Goal: Navigation & Orientation: Find specific page/section

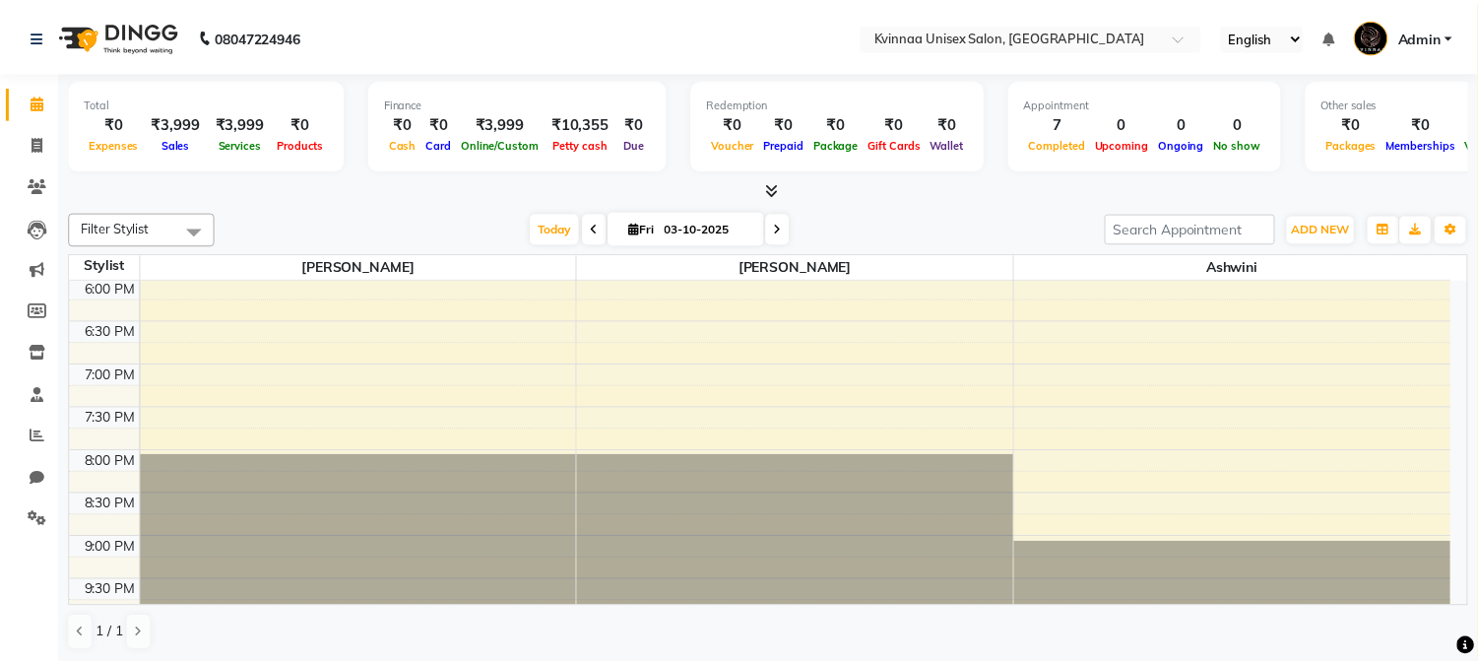
scroll to position [891, 0]
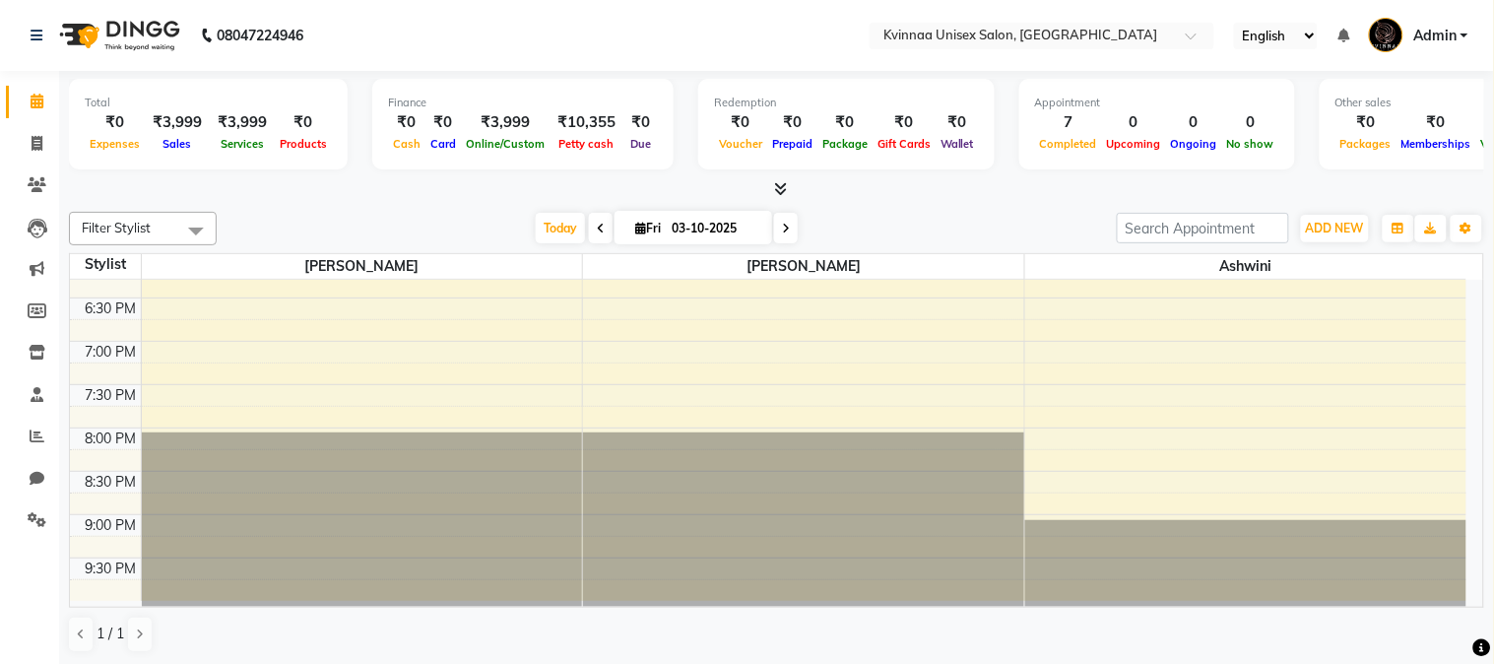
click at [776, 188] on icon at bounding box center [780, 188] width 13 height 15
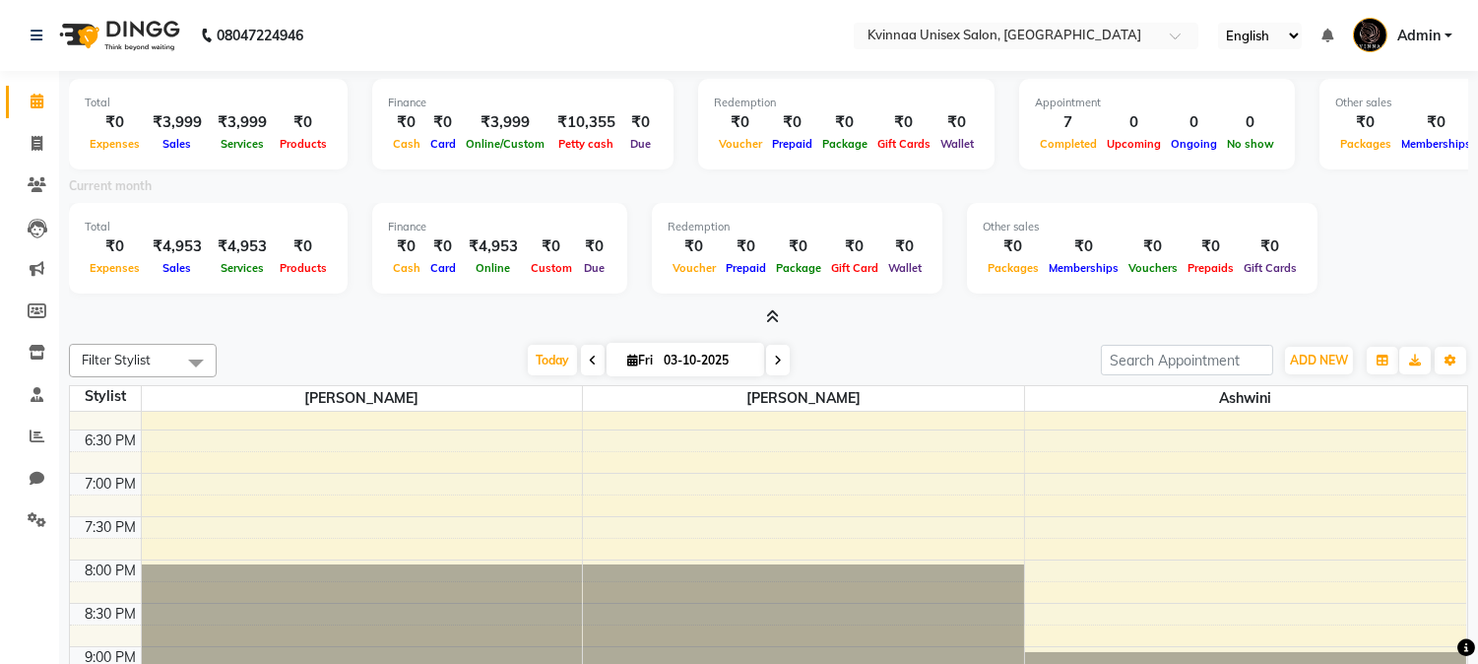
scroll to position [94, 0]
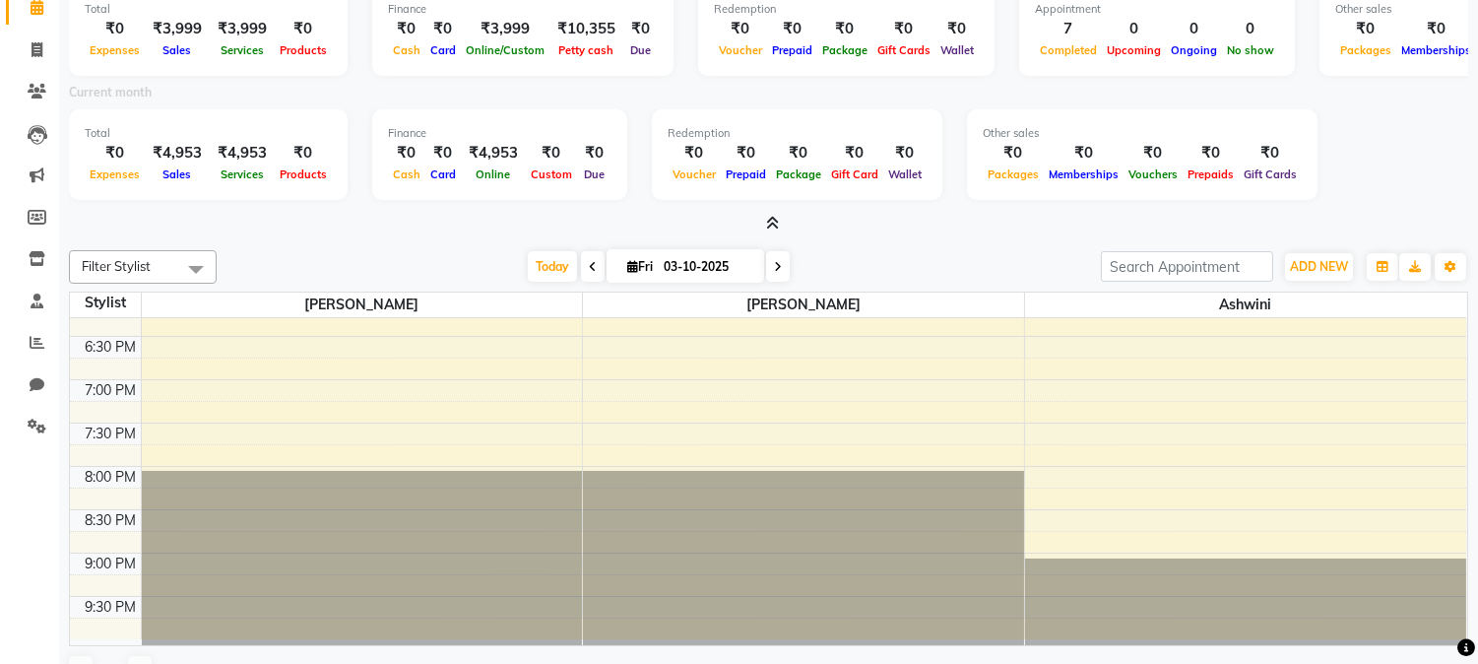
click at [769, 224] on icon at bounding box center [772, 223] width 13 height 15
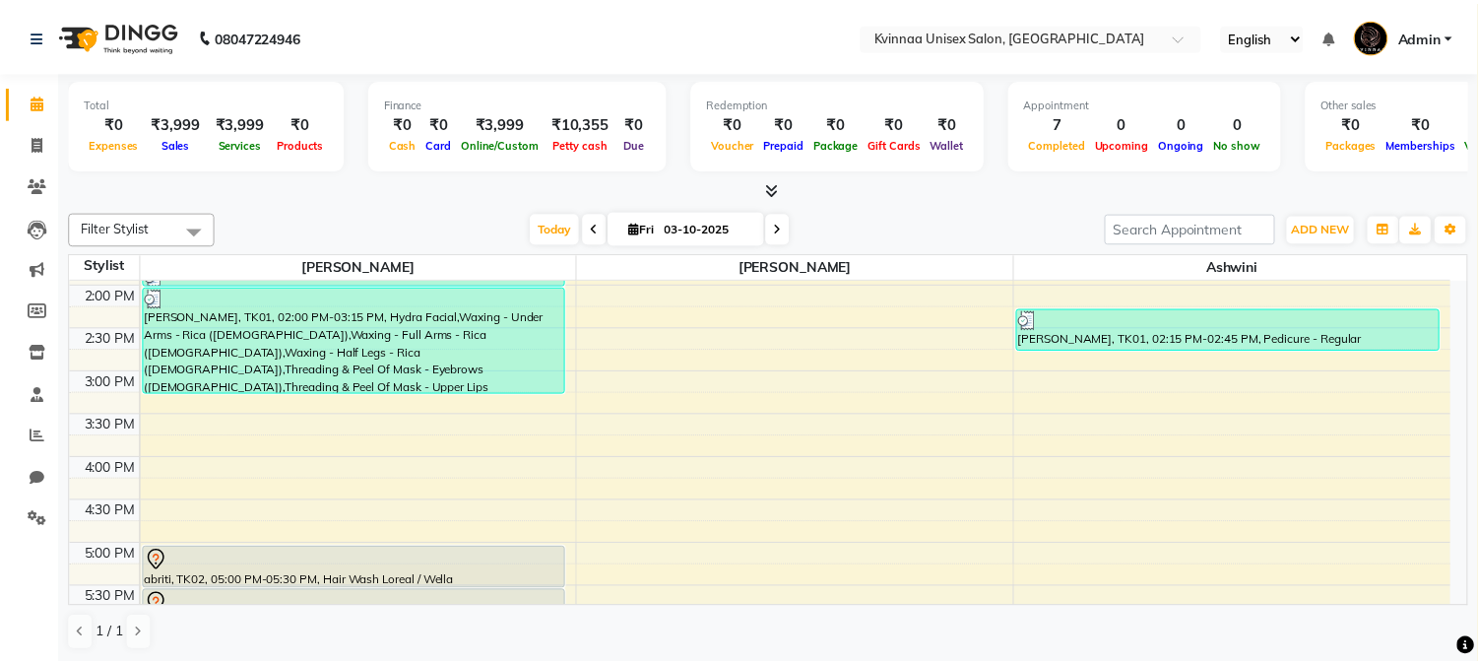
scroll to position [564, 0]
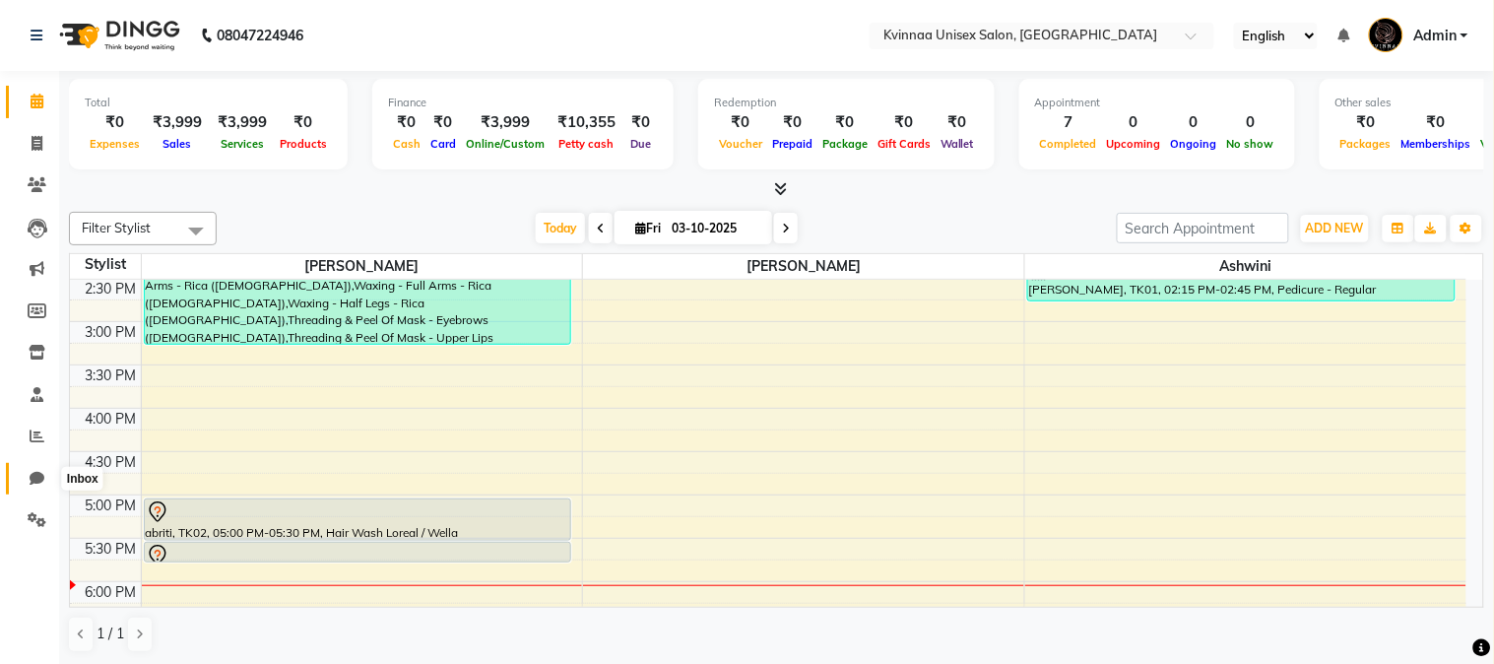
click at [37, 478] on icon at bounding box center [37, 478] width 15 height 15
select select "100"
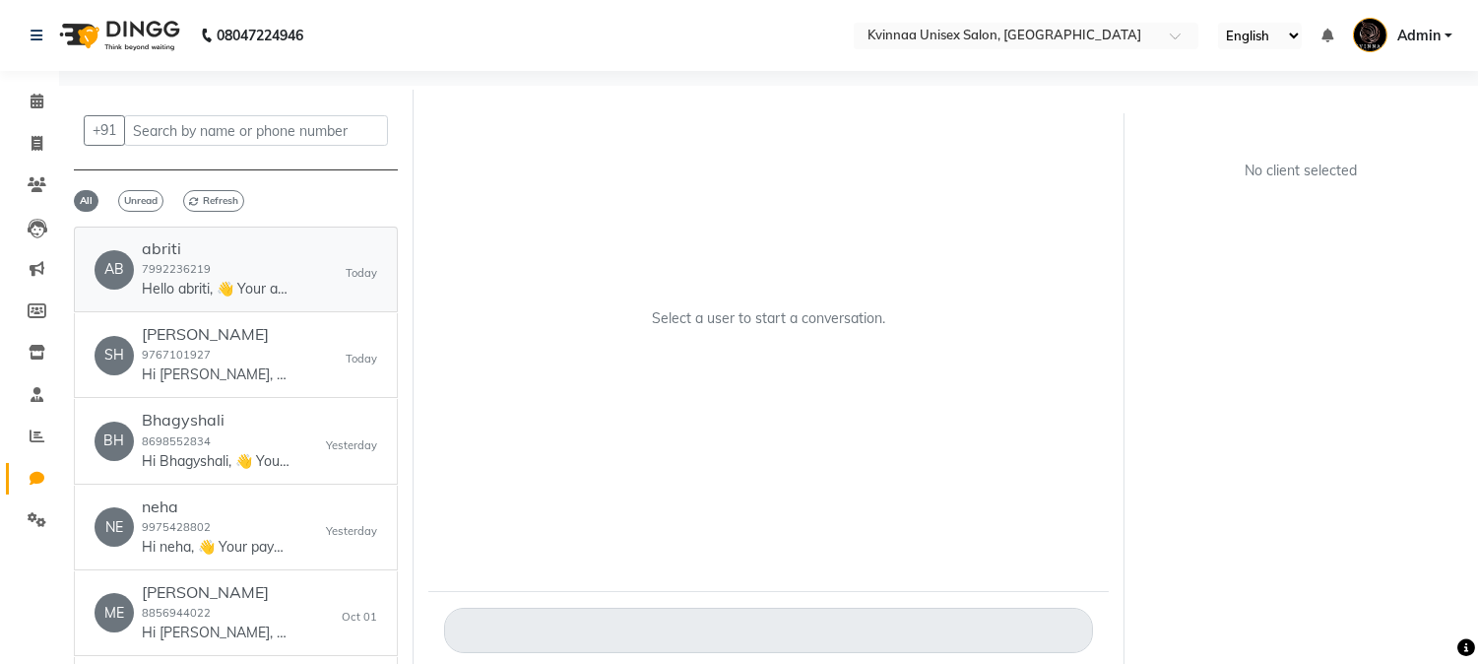
click at [274, 279] on p "Hello abriti, 👋 Your appointment with Kvinnaa Unisex Salon is confirmed! 🎉 📅 [D…" at bounding box center [216, 289] width 148 height 21
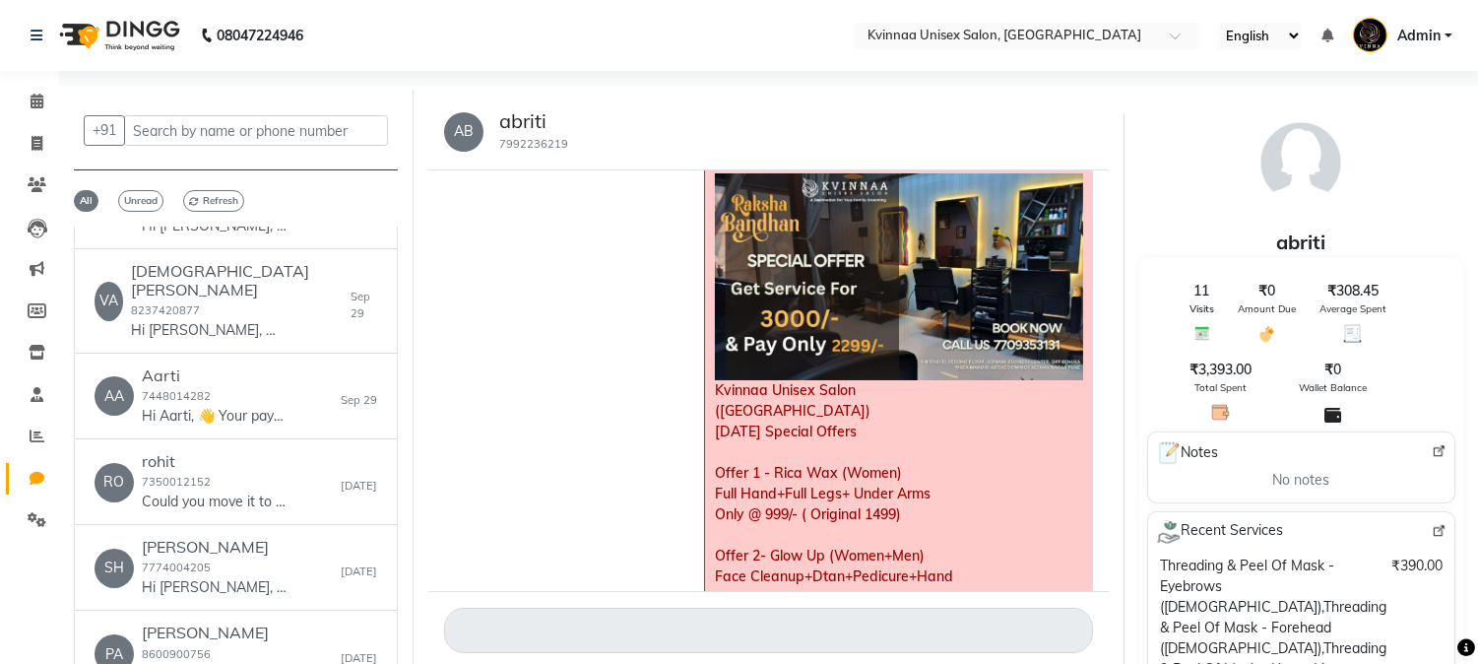
scroll to position [765, 0]
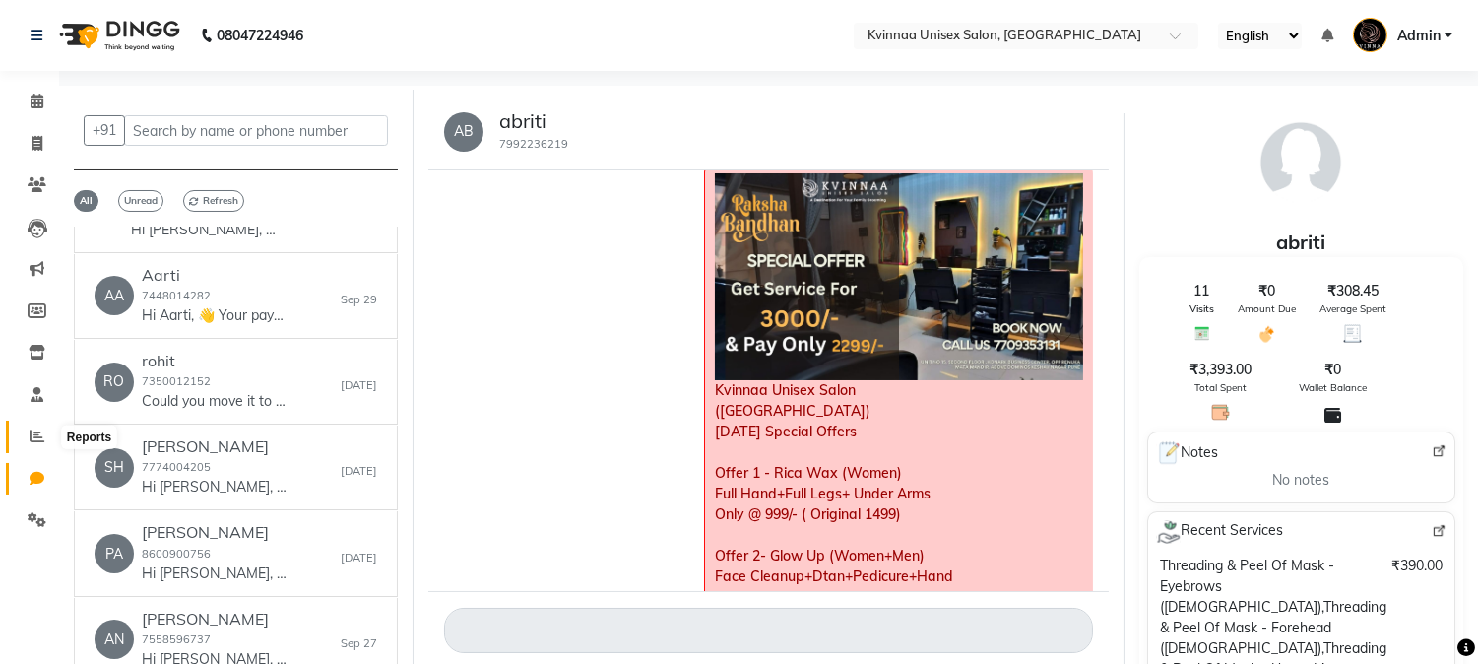
click at [21, 438] on span at bounding box center [37, 436] width 34 height 23
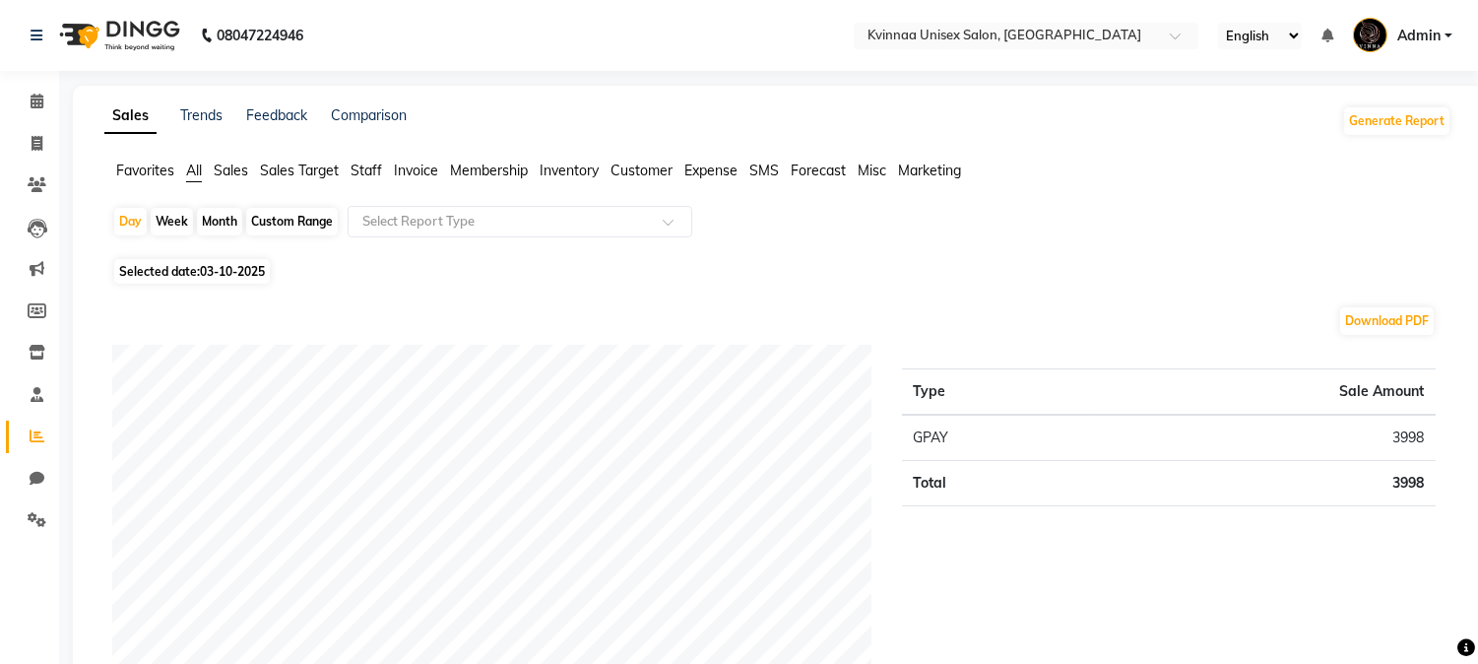
click at [222, 212] on div "Month" at bounding box center [219, 222] width 45 height 28
select select "10"
select select "2025"
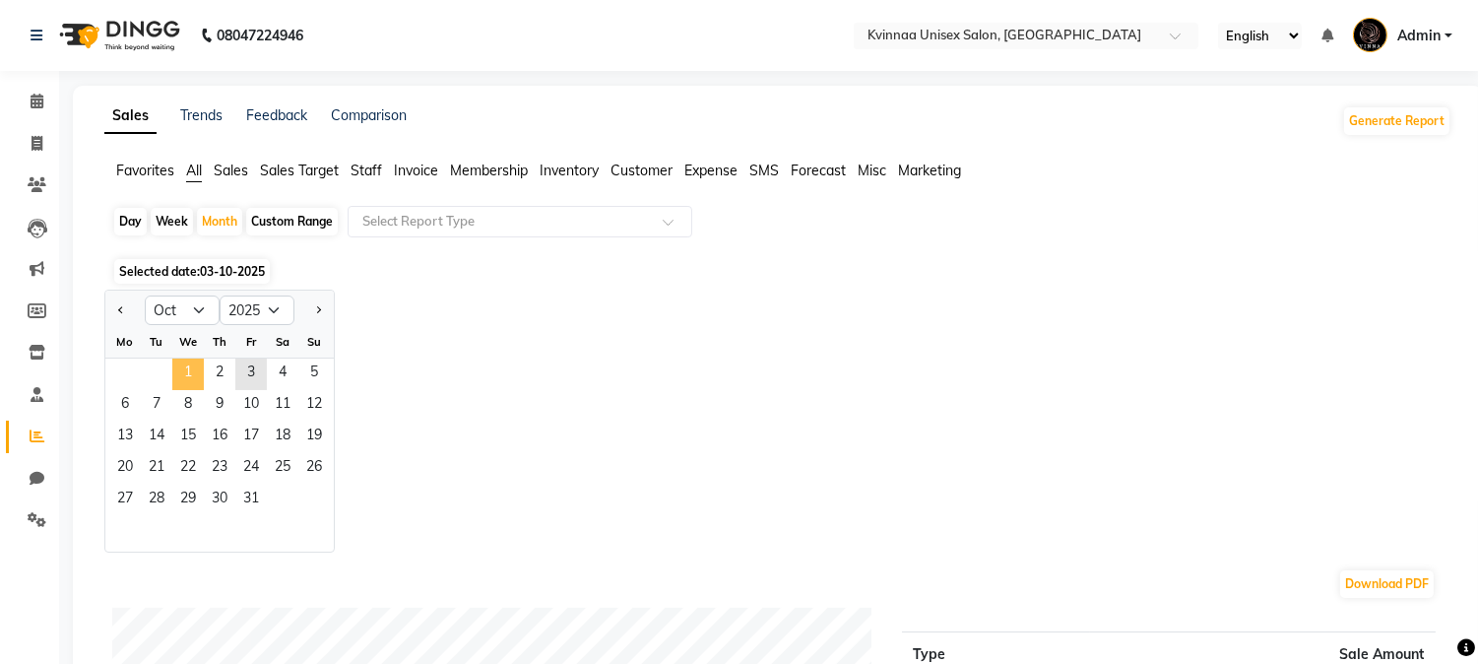
click at [184, 374] on span "1" at bounding box center [188, 375] width 32 height 32
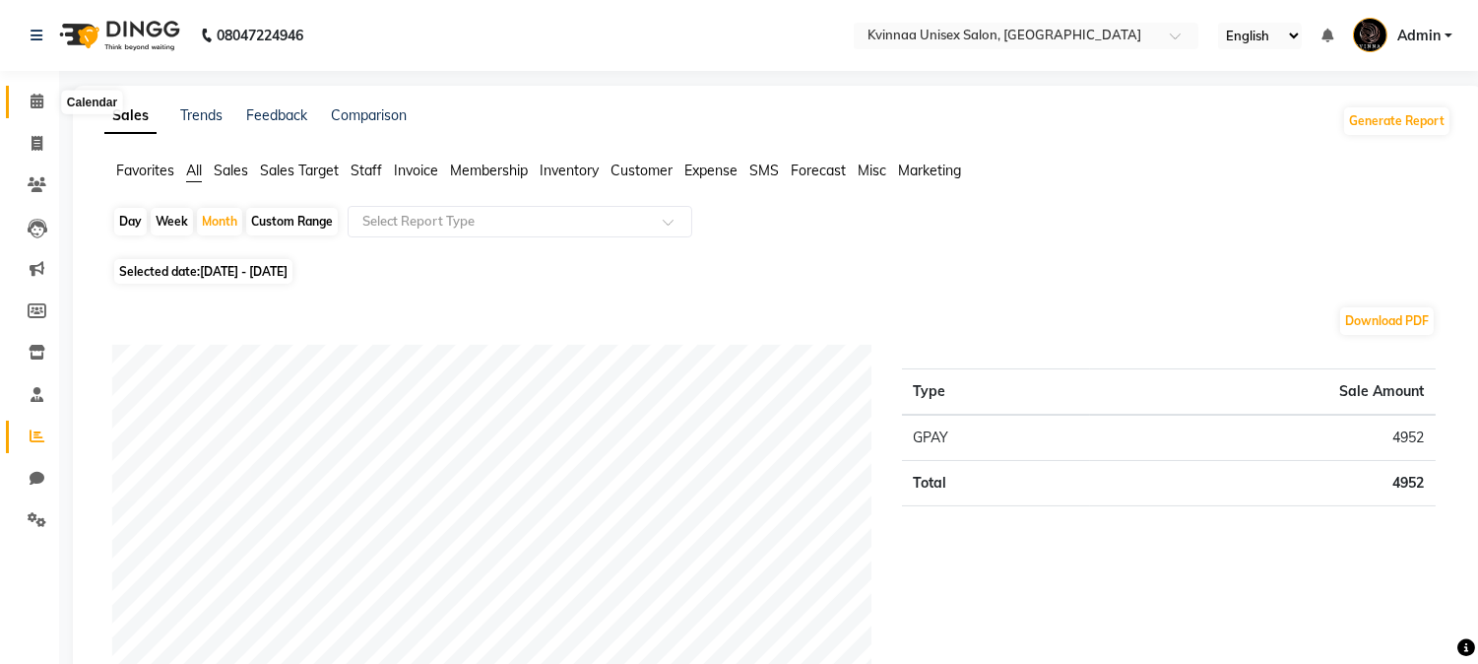
click at [33, 101] on icon at bounding box center [37, 101] width 13 height 15
